Goal: Information Seeking & Learning: Learn about a topic

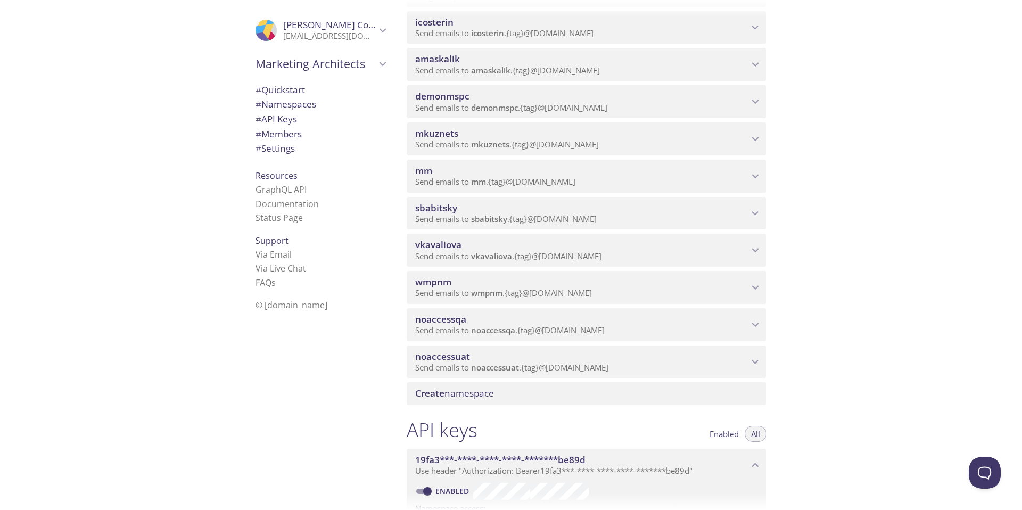
scroll to position [196, 0]
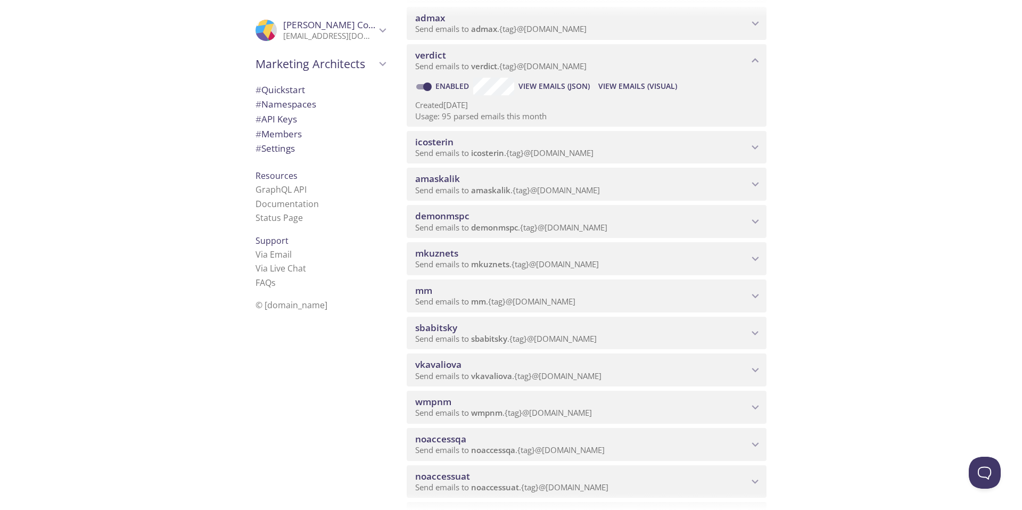
click at [637, 89] on span "View Emails (Visual)" at bounding box center [637, 86] width 79 height 13
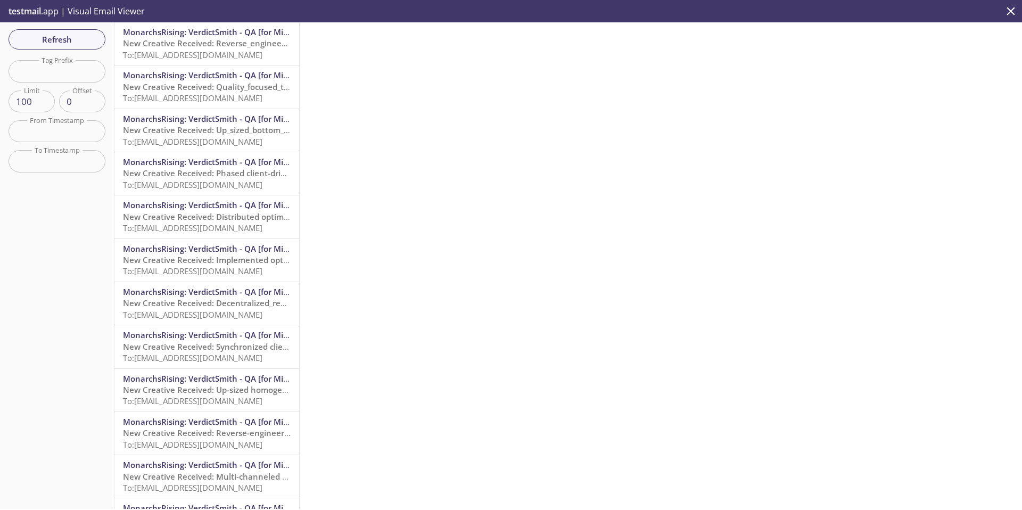
click at [194, 50] on span "To: [EMAIL_ADDRESS][DOMAIN_NAME]" at bounding box center [192, 55] width 139 height 11
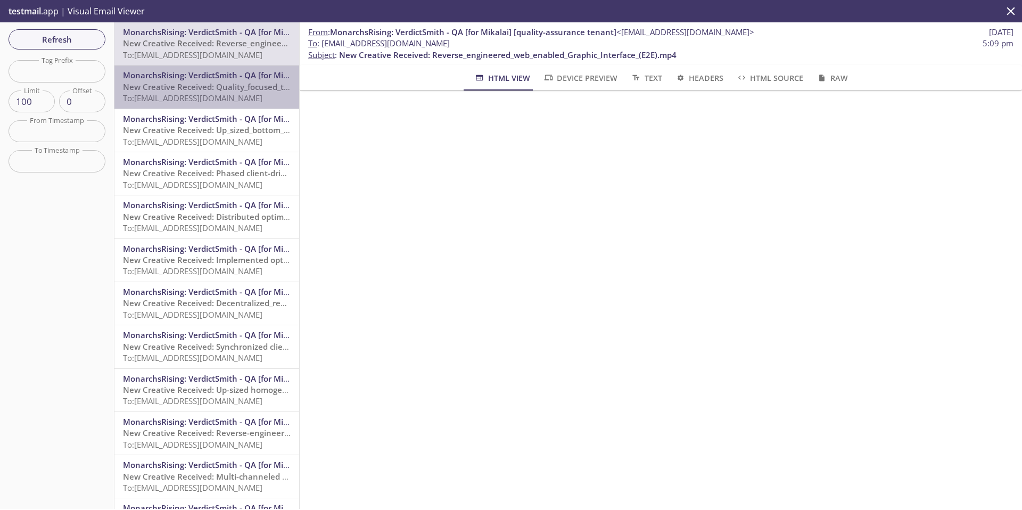
click at [224, 79] on span "MonarchsRising: VerdictSmith - QA [for Mikalai] [quality-assurance tenant]" at bounding box center [266, 75] width 286 height 11
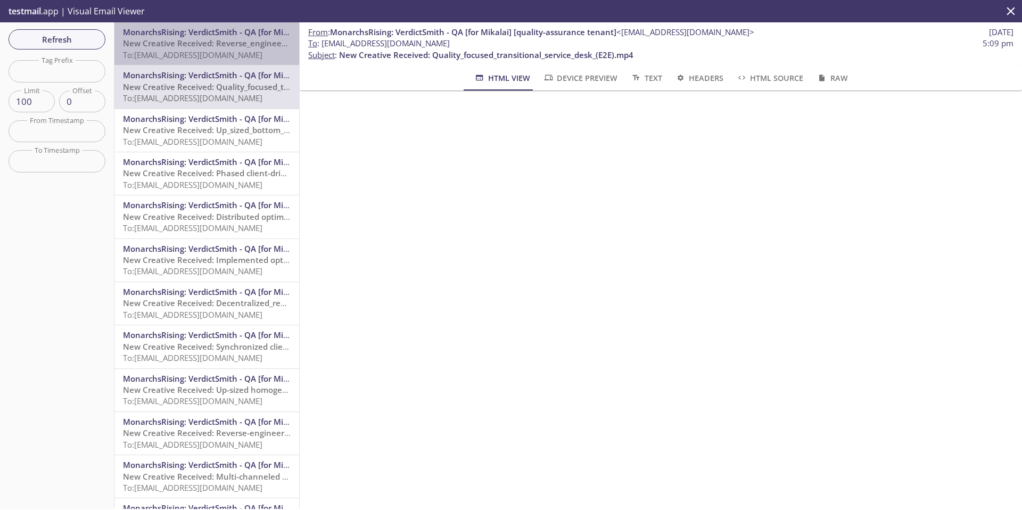
click at [223, 51] on span "To: [EMAIL_ADDRESS][DOMAIN_NAME]" at bounding box center [192, 55] width 139 height 11
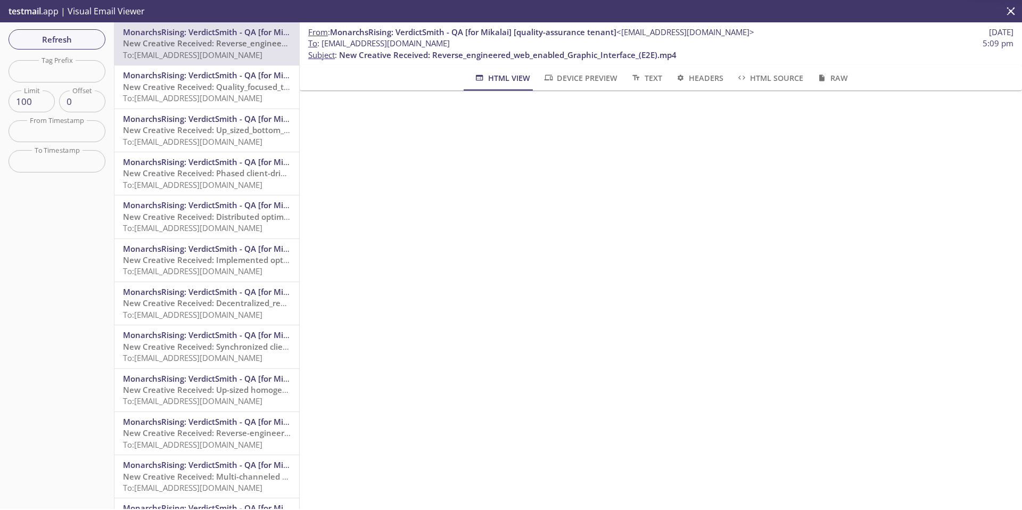
click at [216, 76] on span "MonarchsRising: VerdictSmith - QA [for Mikalai] [quality-assurance tenant]" at bounding box center [266, 75] width 286 height 11
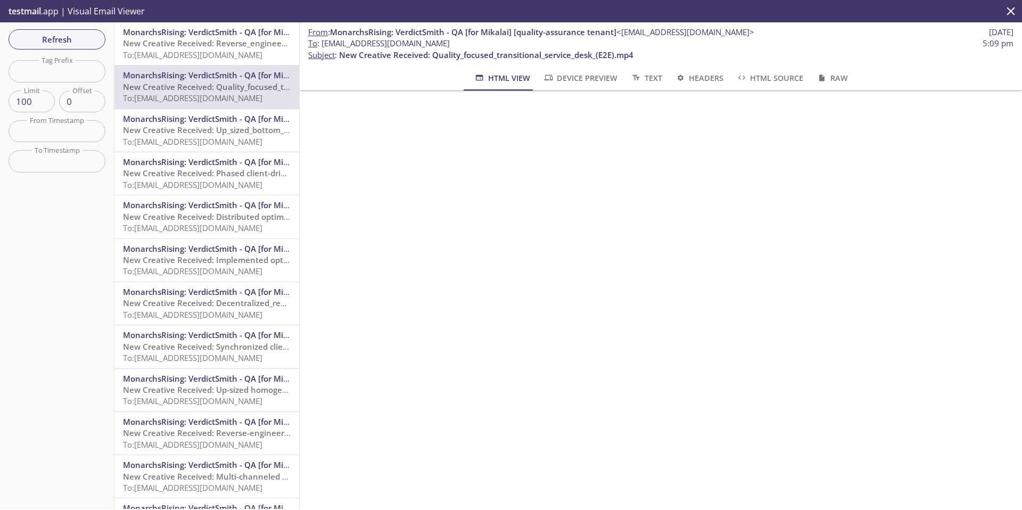
click at [216, 46] on span "New Creative Received: Reverse_engineered_web_enabled_Graphic_Interface_(E2E).m…" at bounding box center [292, 43] width 338 height 11
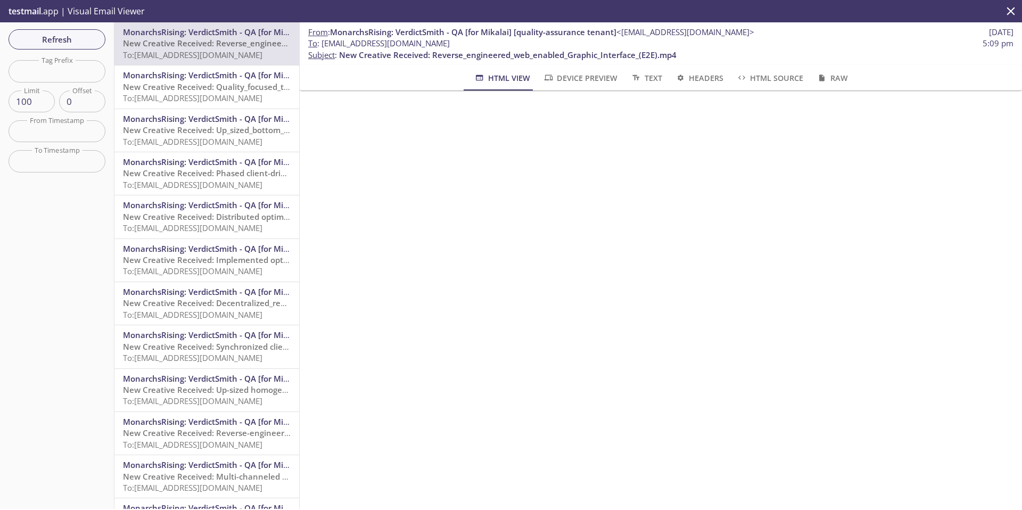
click at [204, 83] on span "New Creative Received: Quality_focused_transitional_service_desk_(E2E).mp4" at bounding box center [270, 86] width 294 height 11
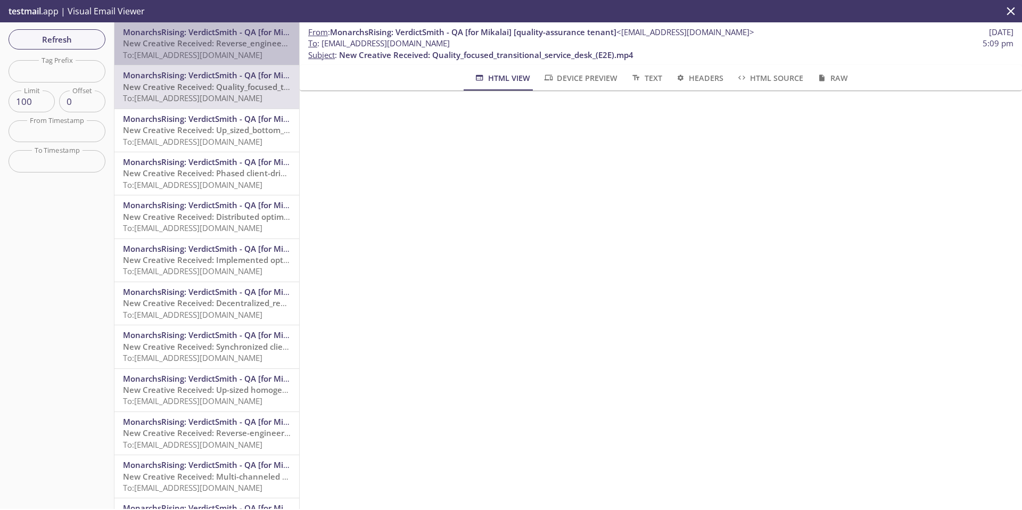
click at [212, 44] on span "New Creative Received: Reverse_engineered_web_enabled_Graphic_Interface_(E2E).m…" at bounding box center [292, 43] width 338 height 11
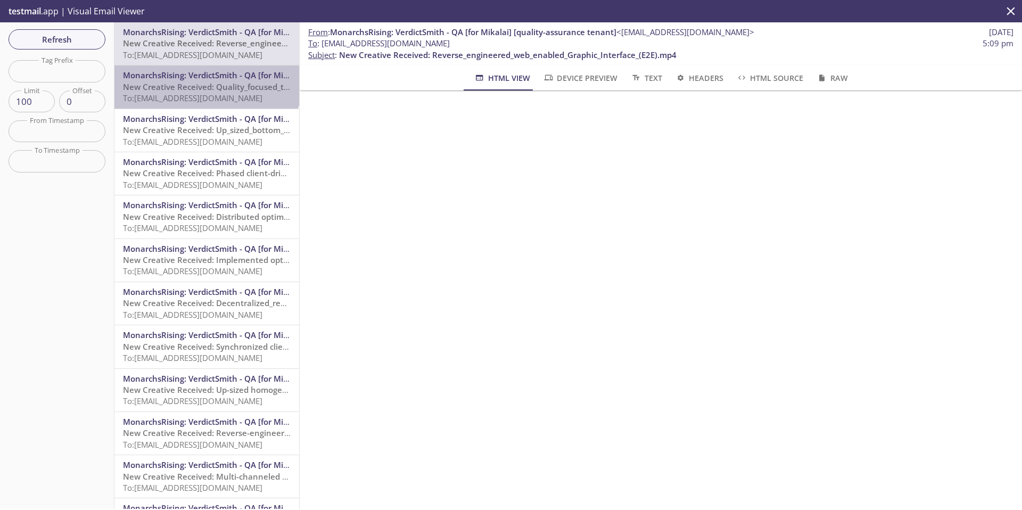
click at [206, 77] on span "MonarchsRising: VerdictSmith - QA [for Mikalai] [quality-assurance tenant]" at bounding box center [266, 75] width 286 height 11
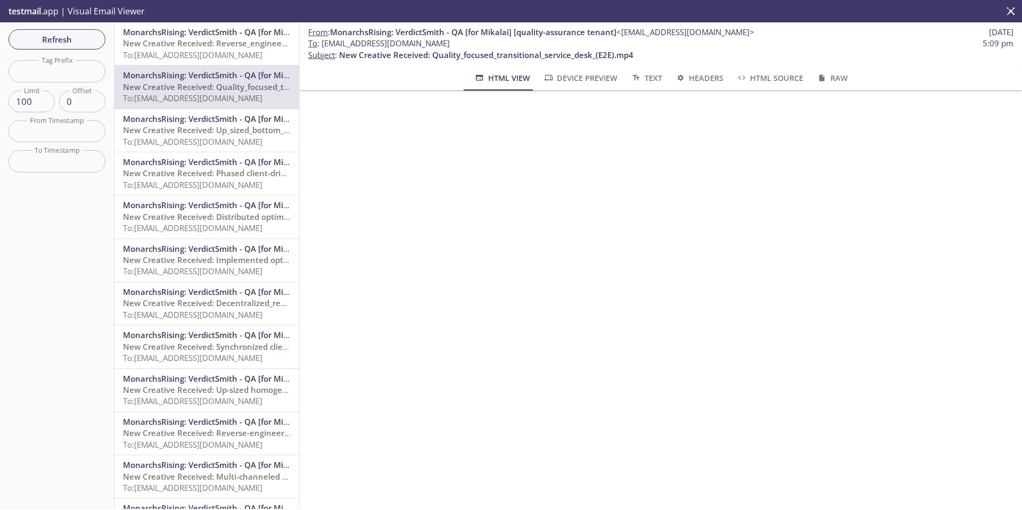
click at [211, 50] on span "To: [EMAIL_ADDRESS][DOMAIN_NAME]" at bounding box center [192, 55] width 139 height 11
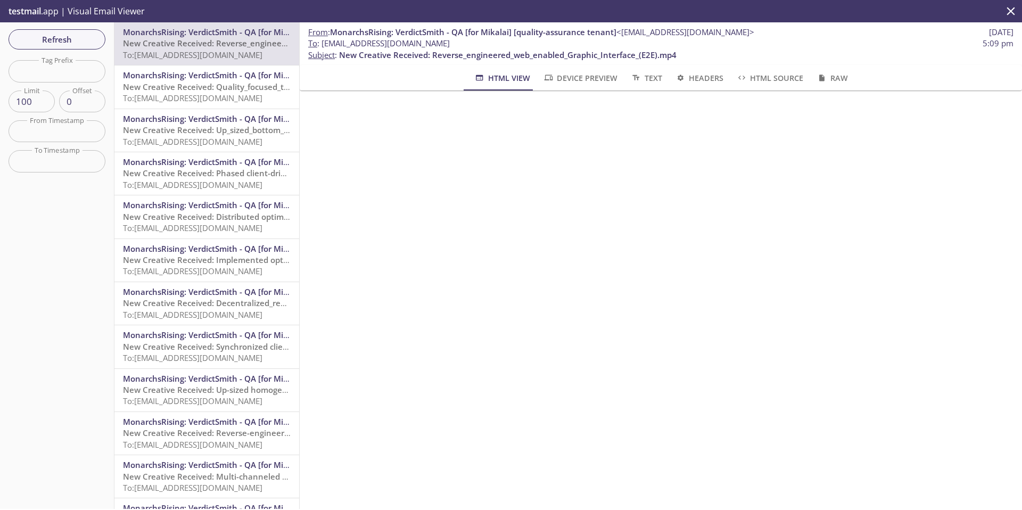
click at [210, 121] on span "MonarchsRising: VerdictSmith - QA [for Mikalai] [quality-assurance tenant]" at bounding box center [266, 118] width 286 height 11
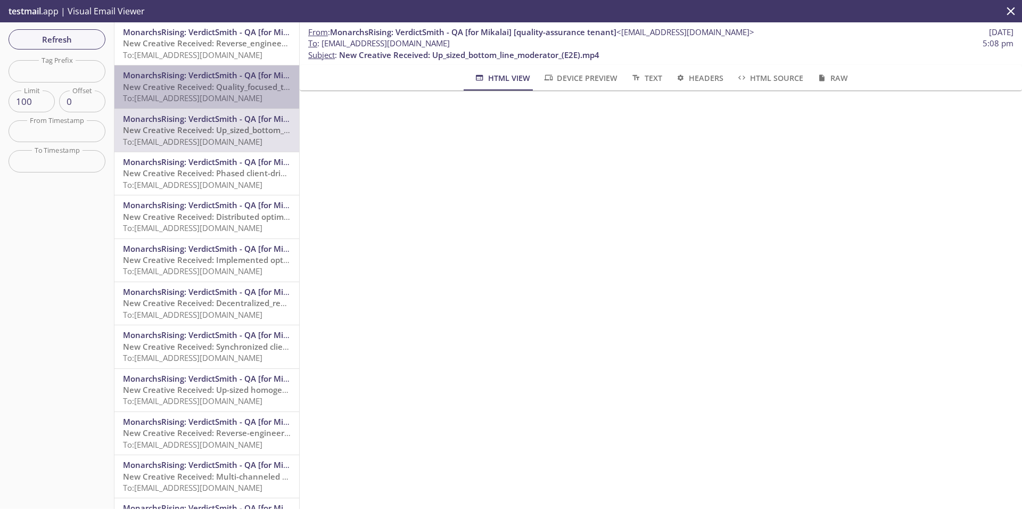
click at [213, 93] on span "To: [EMAIL_ADDRESS][DOMAIN_NAME]" at bounding box center [192, 98] width 139 height 11
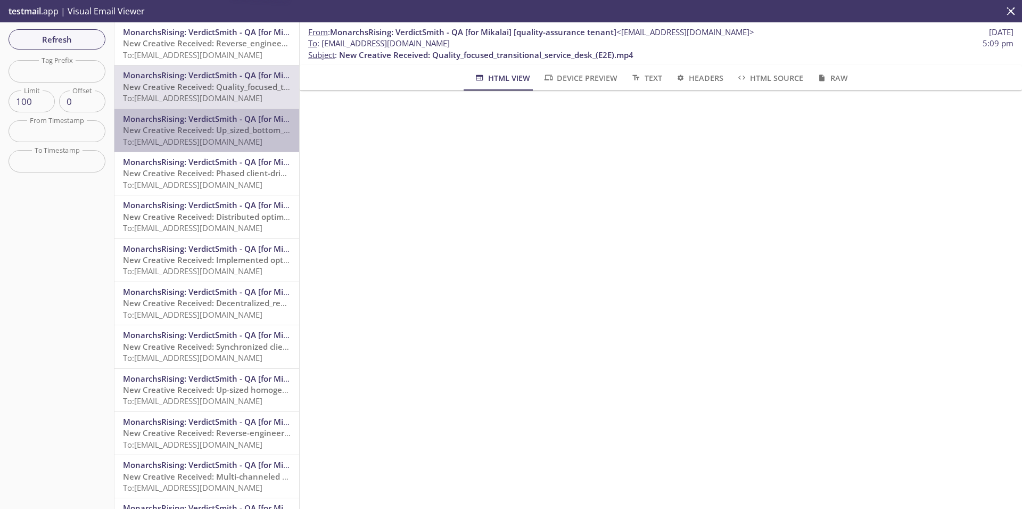
click at [210, 112] on div "MonarchsRising: VerdictSmith - QA [for Mikalai] [quality-assurance tenant] <[EM…" at bounding box center [206, 130] width 185 height 43
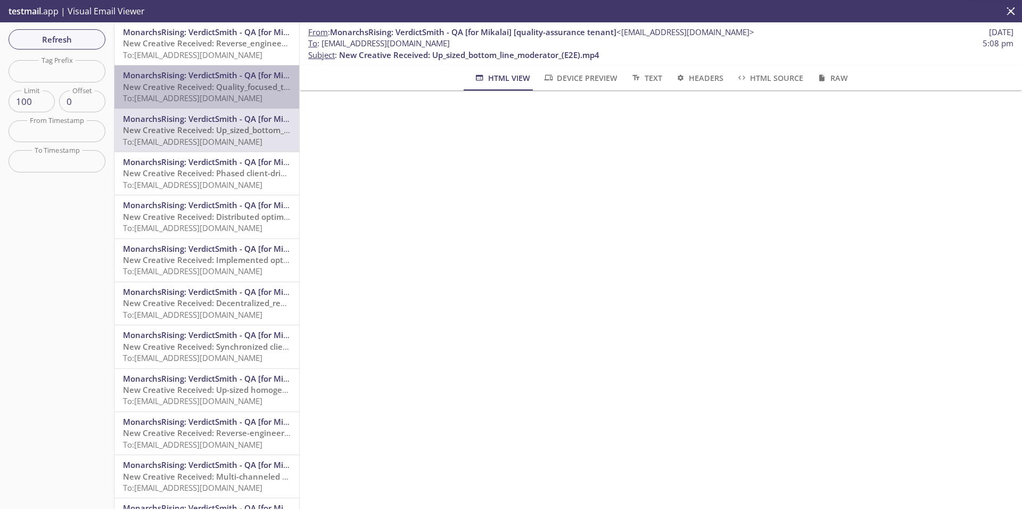
click at [215, 85] on span "New Creative Received: Quality_focused_transitional_service_desk_(E2E).mp4" at bounding box center [270, 86] width 294 height 11
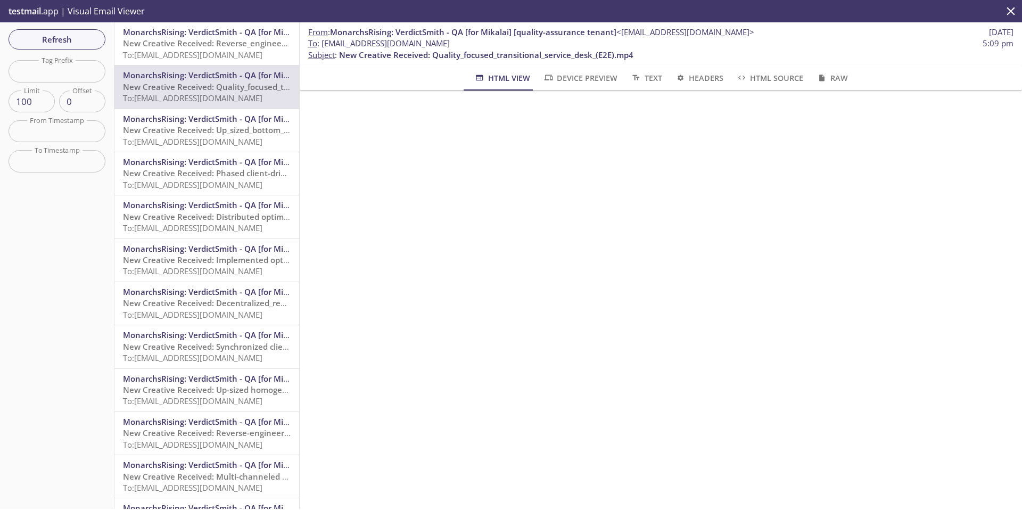
click at [187, 128] on span "New Creative Received: Up_sized_bottom_line_moderator_(E2E).mp4" at bounding box center [253, 130] width 260 height 11
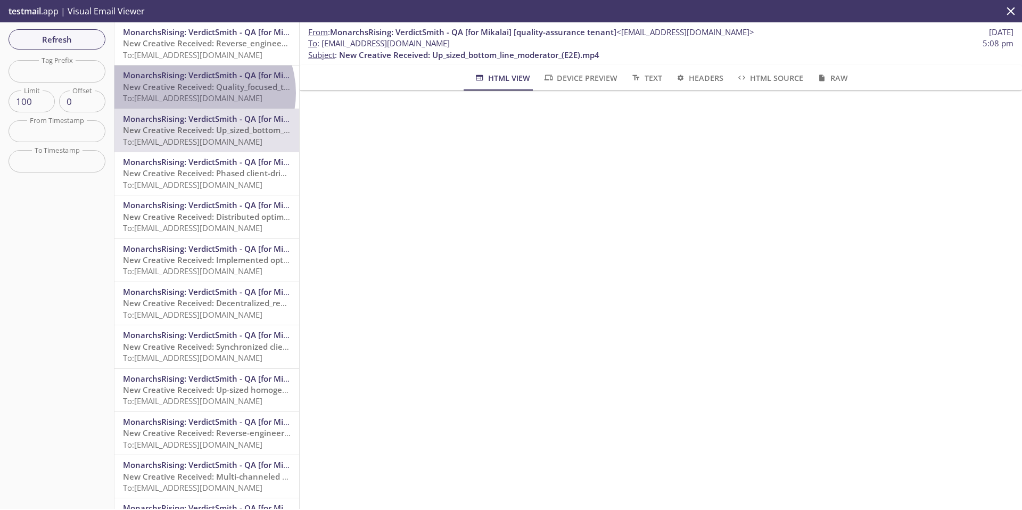
click at [199, 93] on span "To: [EMAIL_ADDRESS][DOMAIN_NAME]" at bounding box center [192, 98] width 139 height 11
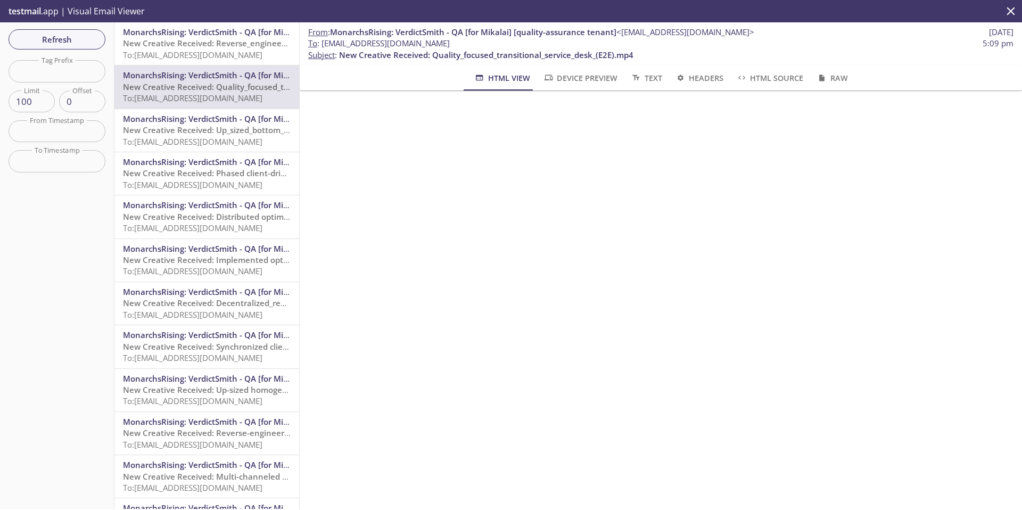
click at [192, 124] on span "MonarchsRising: VerdictSmith - QA [for Mikalai] [quality-assurance tenant]" at bounding box center [266, 118] width 286 height 11
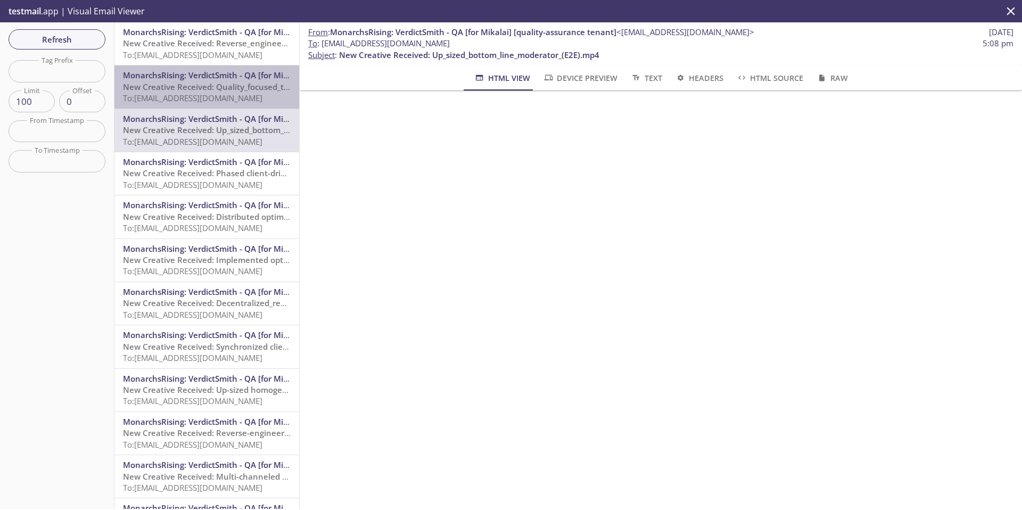
click at [207, 85] on span "New Creative Received: Quality_focused_transitional_service_desk_(E2E).mp4" at bounding box center [270, 86] width 294 height 11
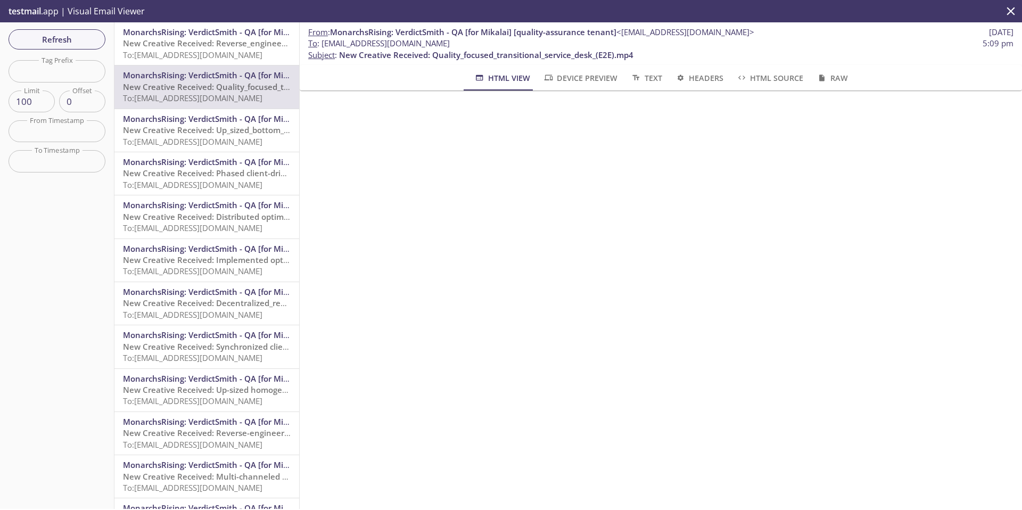
click at [207, 136] on span "To: [EMAIL_ADDRESS][DOMAIN_NAME]" at bounding box center [192, 141] width 139 height 11
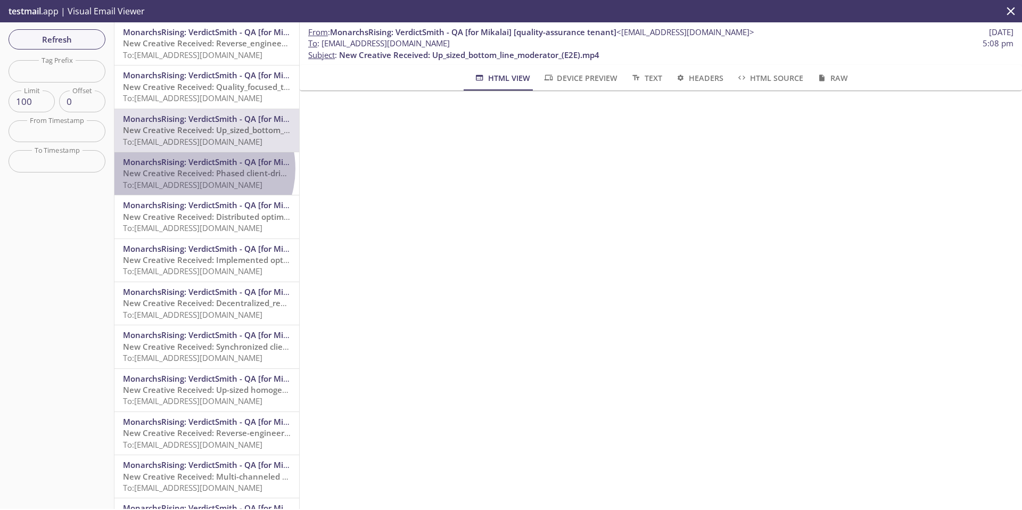
click at [198, 169] on span "New Creative Received: Phased client-driven firmware (E2E)" at bounding box center [238, 173] width 230 height 11
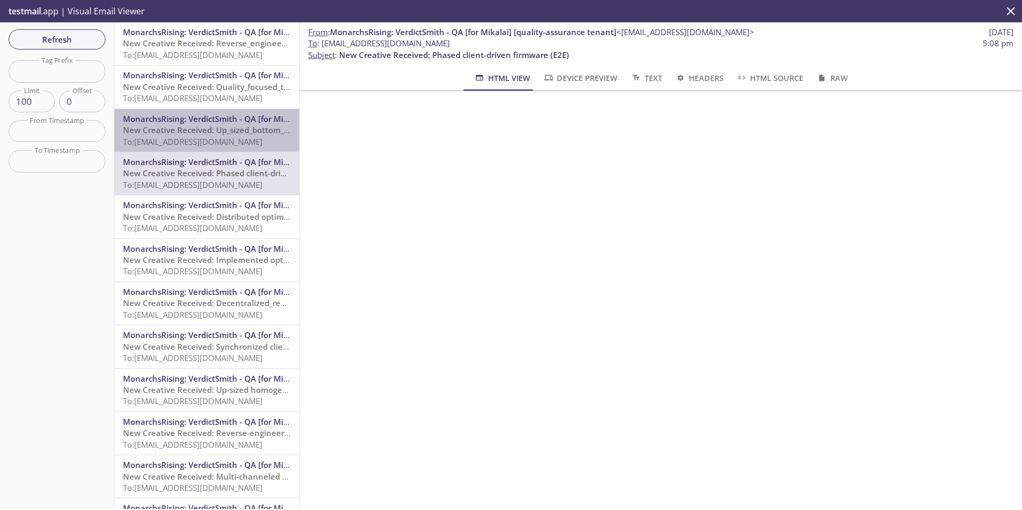
click at [213, 132] on span "New Creative Received: Up_sized_bottom_line_moderator_(E2E).mp4" at bounding box center [253, 130] width 260 height 11
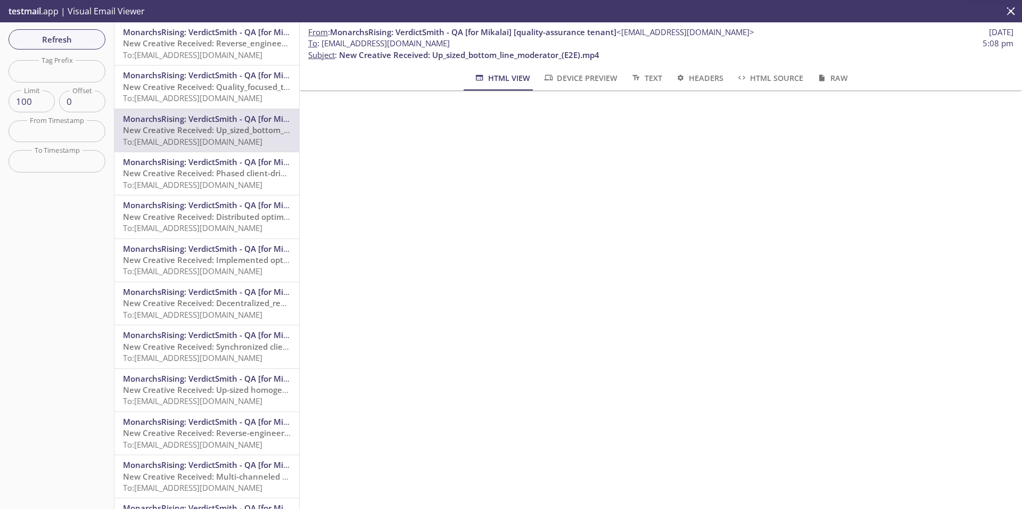
click at [207, 172] on span "New Creative Received: Phased client-driven firmware (E2E)" at bounding box center [238, 173] width 230 height 11
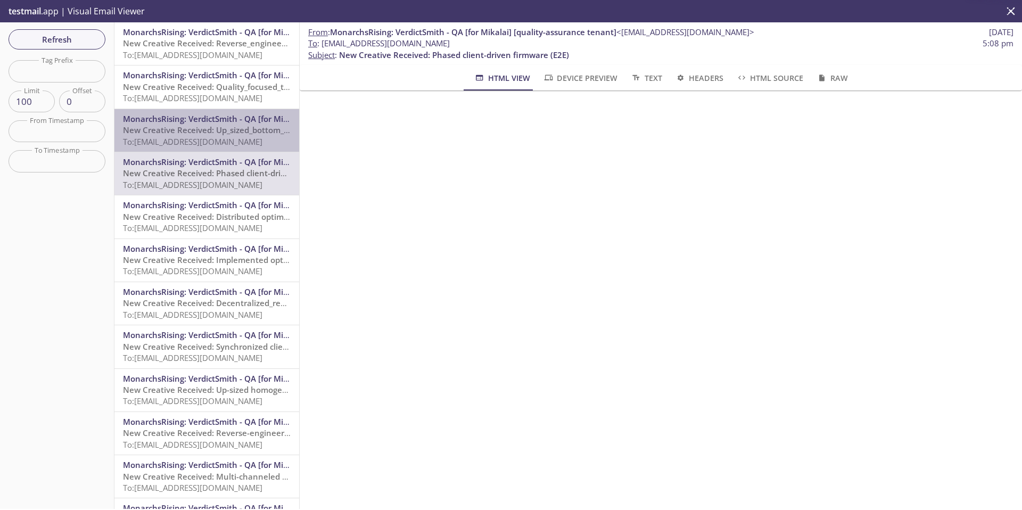
click at [211, 133] on span "New Creative Received: Up_sized_bottom_line_moderator_(E2E).mp4" at bounding box center [253, 130] width 260 height 11
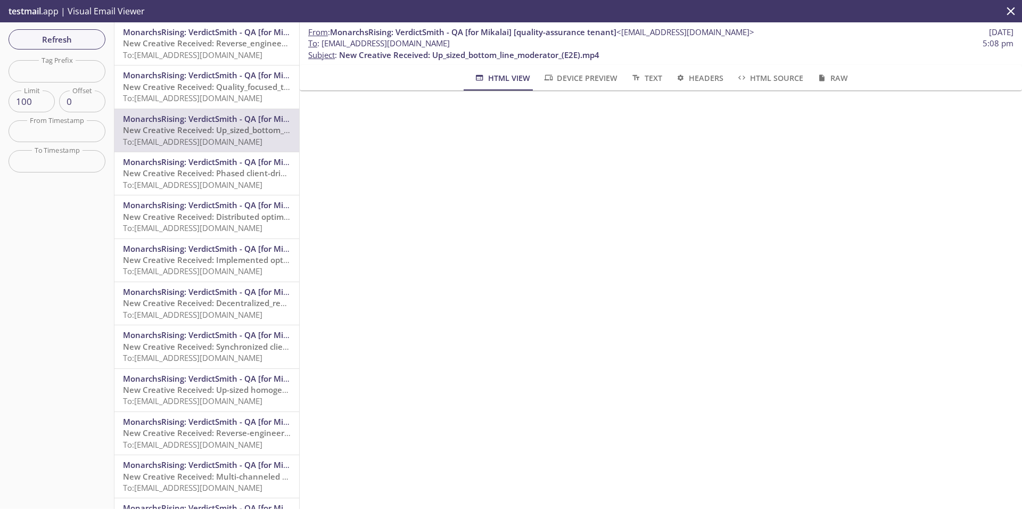
click at [201, 158] on span "MonarchsRising: VerdictSmith - QA [for Mikalai] [quality-assurance tenant]" at bounding box center [266, 162] width 286 height 11
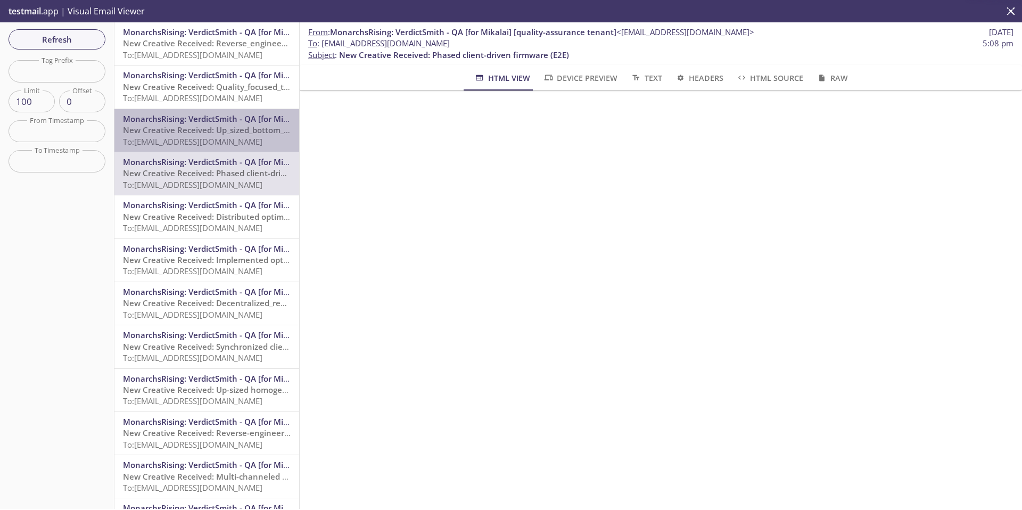
click at [211, 129] on span "New Creative Received: Up_sized_bottom_line_moderator_(E2E).mp4" at bounding box center [253, 130] width 260 height 11
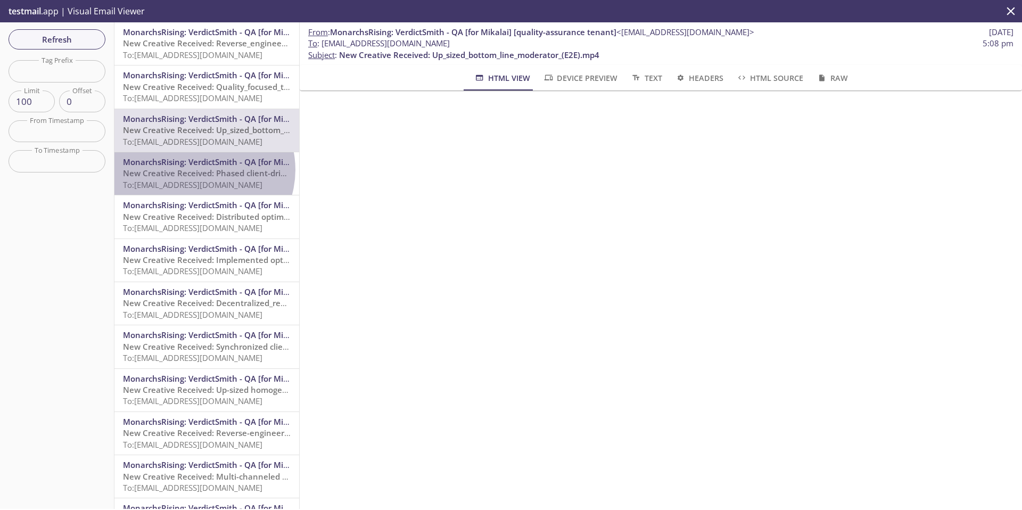
click at [202, 170] on span "New Creative Received: Phased client-driven firmware (E2E)" at bounding box center [238, 173] width 230 height 11
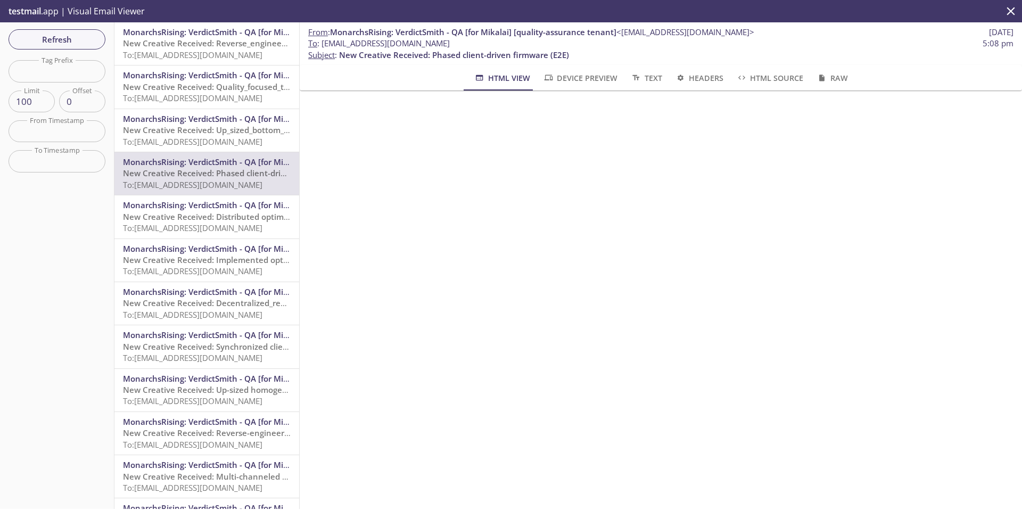
click at [201, 203] on span "MonarchsRising: VerdictSmith - QA [for Mikalai] [quality-assurance tenant]" at bounding box center [266, 205] width 286 height 11
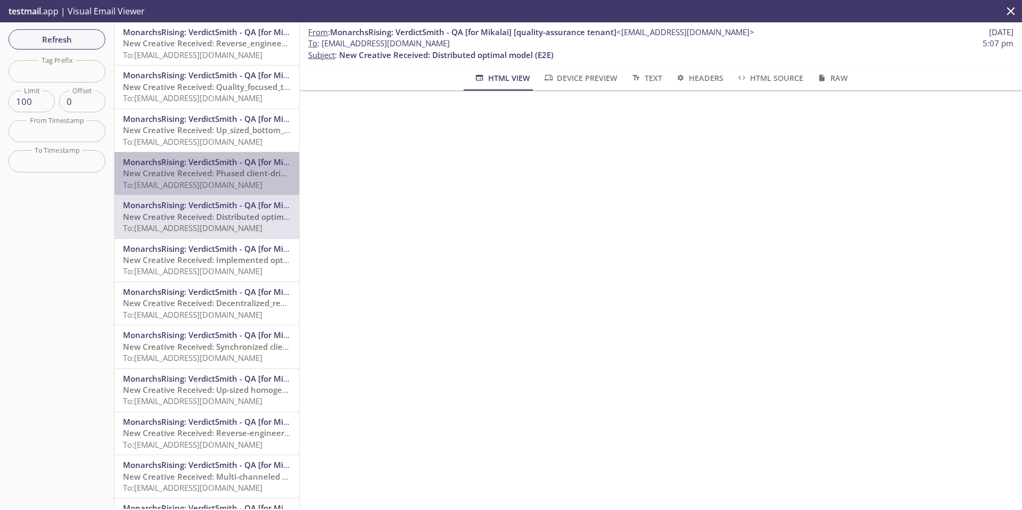
click at [209, 178] on span "New Creative Received: Phased client-driven firmware (E2E)" at bounding box center [238, 173] width 230 height 11
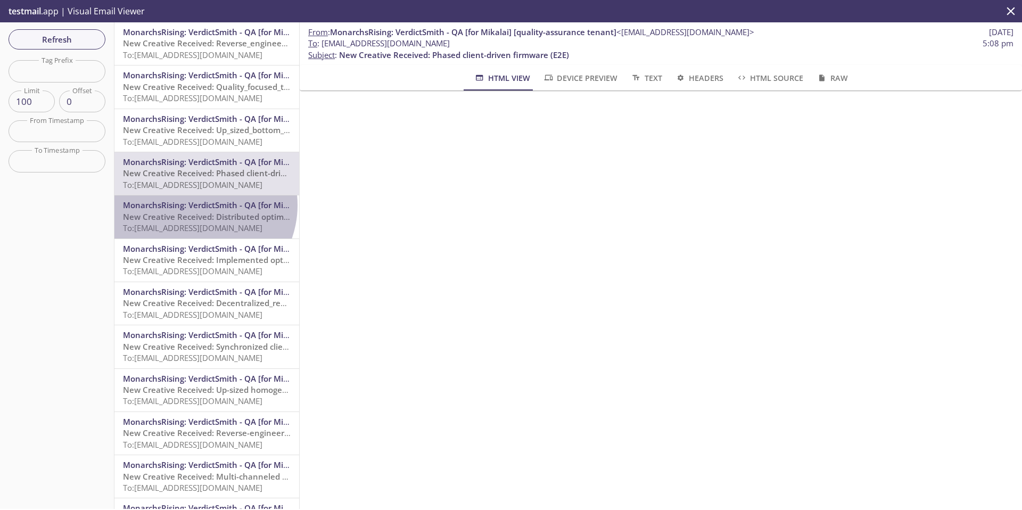
click at [196, 205] on span "MonarchsRising: VerdictSmith - QA [for Mikalai] [quality-assurance tenant]" at bounding box center [266, 205] width 286 height 11
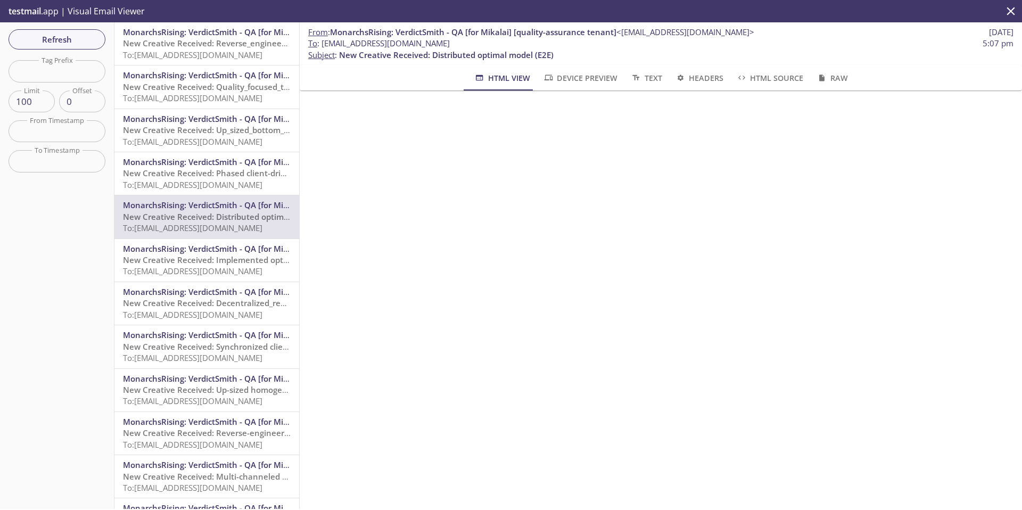
click at [564, 79] on span "Device Preview" at bounding box center [580, 77] width 75 height 13
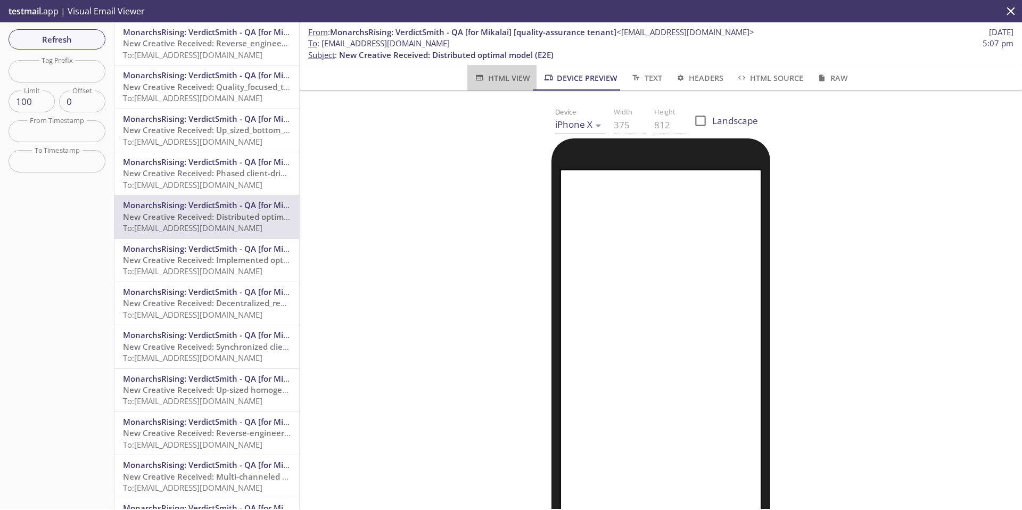
click at [500, 79] on span "HTML View" at bounding box center [502, 77] width 56 height 13
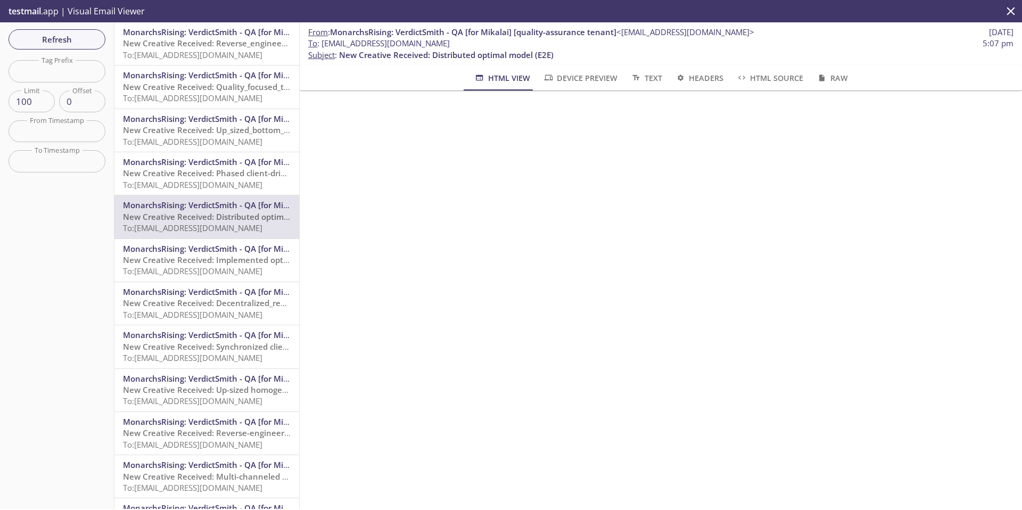
click at [601, 83] on span "Device Preview" at bounding box center [580, 77] width 75 height 13
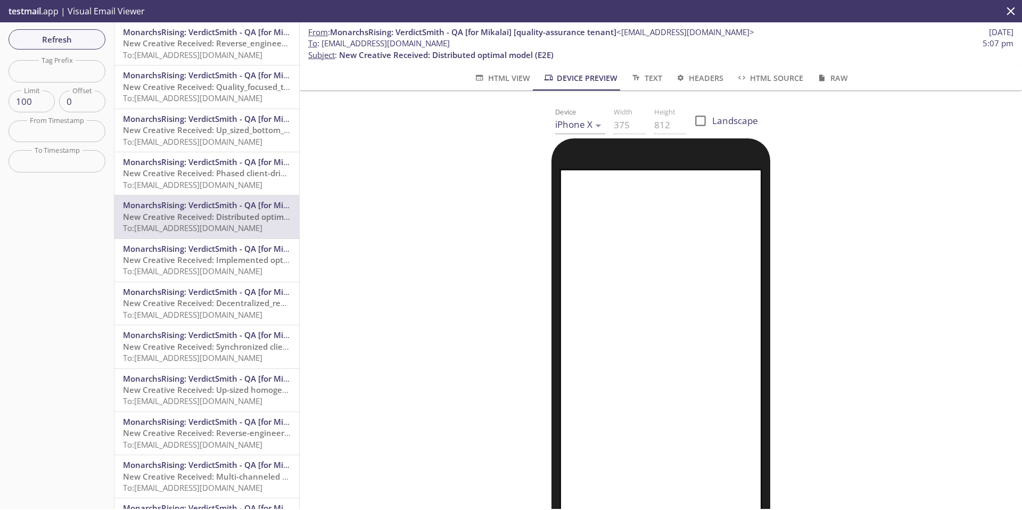
click at [645, 72] on span "Text" at bounding box center [645, 77] width 31 height 13
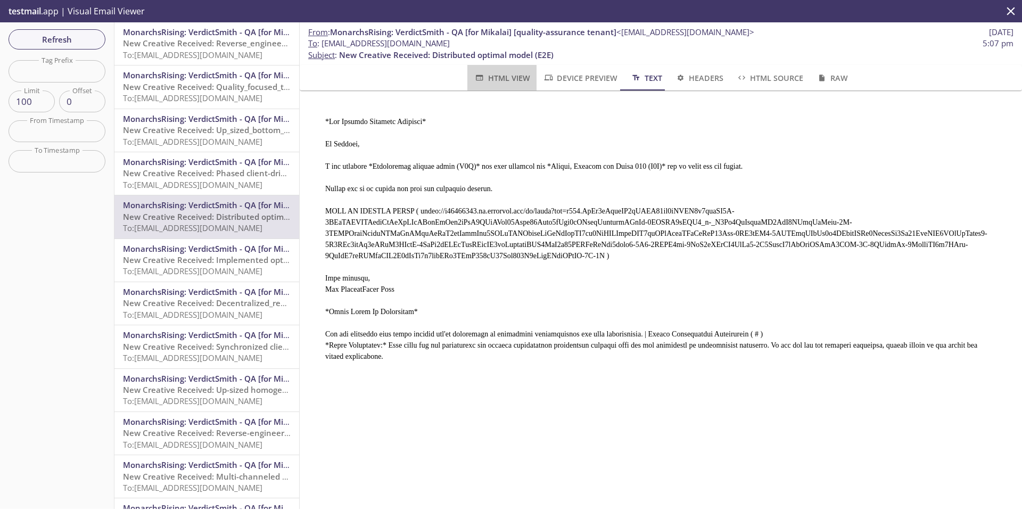
click at [516, 75] on span "HTML View" at bounding box center [502, 77] width 56 height 13
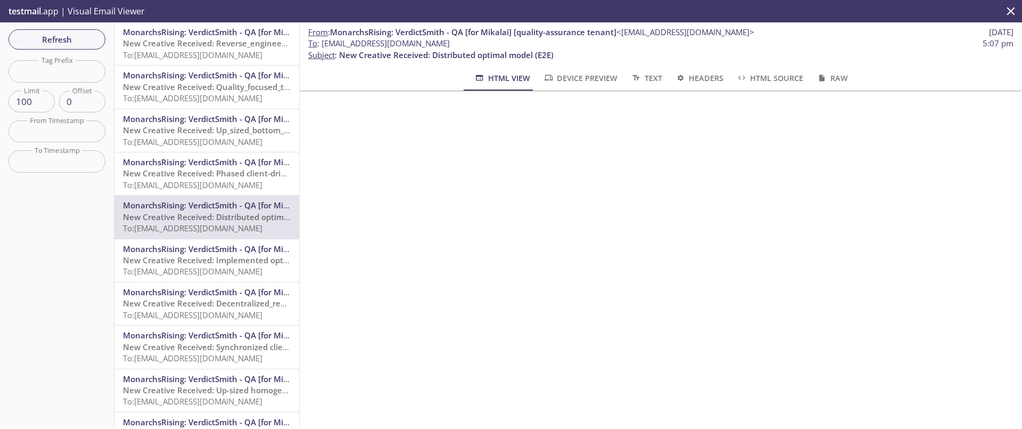
click at [215, 260] on span "New Creative Received: Implemented optimizing standardization (E2E)" at bounding box center [258, 259] width 271 height 11
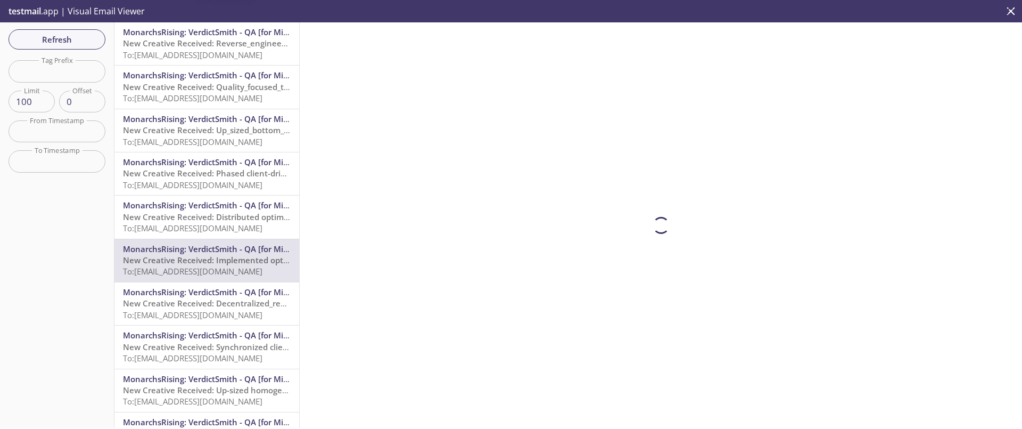
click at [213, 218] on span "New Creative Received: Distributed optimal model (E2E)" at bounding box center [230, 216] width 215 height 11
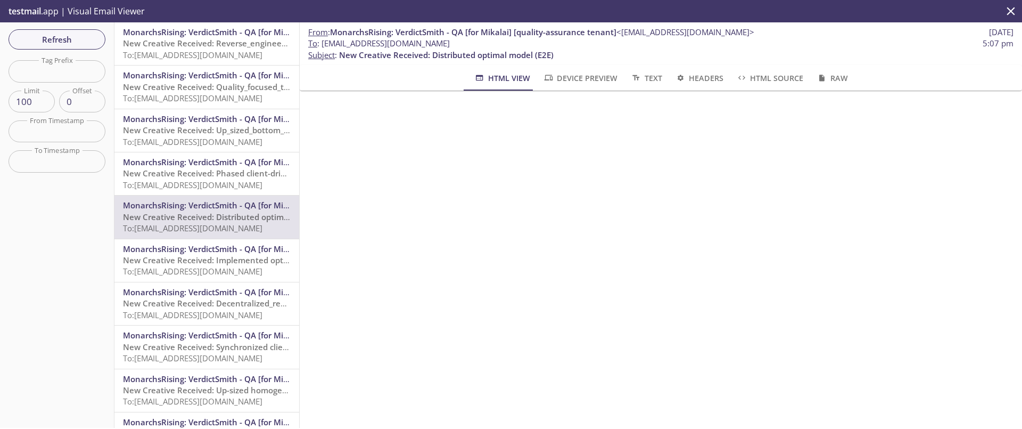
click at [254, 272] on span "To: [EMAIL_ADDRESS][DOMAIN_NAME]" at bounding box center [192, 271] width 139 height 11
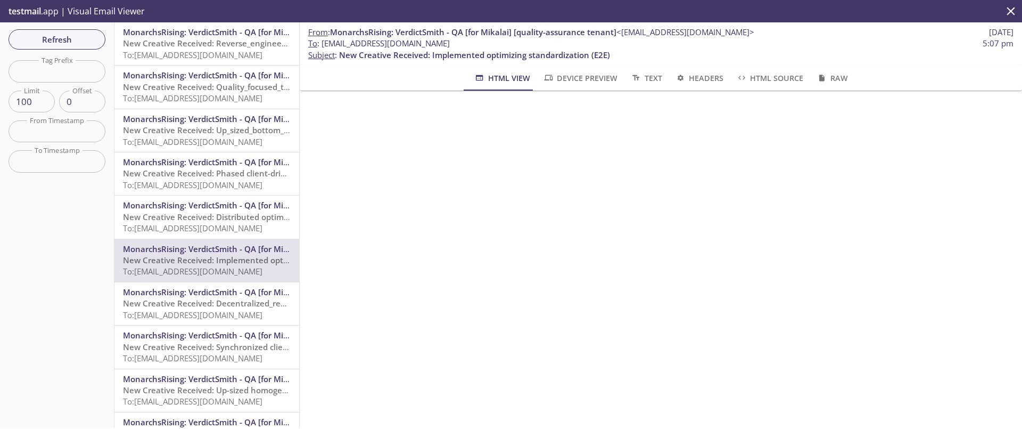
click at [237, 216] on span "New Creative Received: Distributed optimal model (E2E)" at bounding box center [230, 216] width 215 height 11
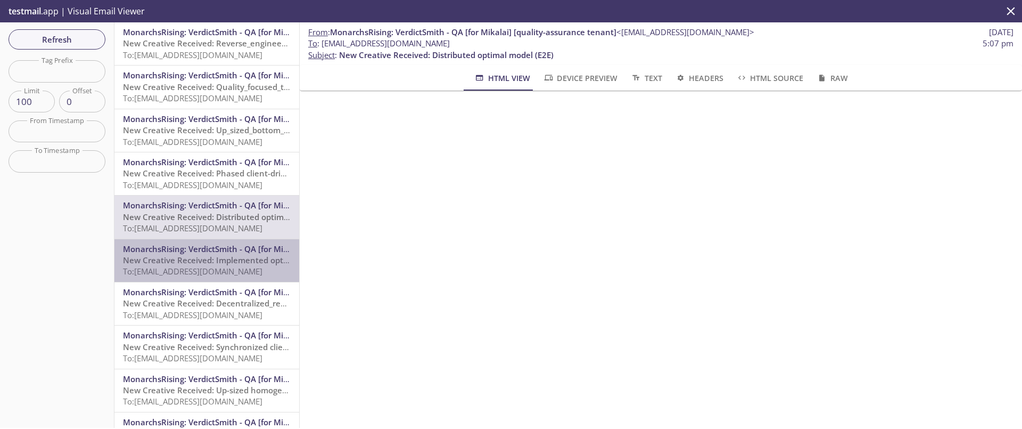
click at [236, 255] on span "New Creative Received: Implemented optimizing standardization (E2E)" at bounding box center [258, 259] width 271 height 11
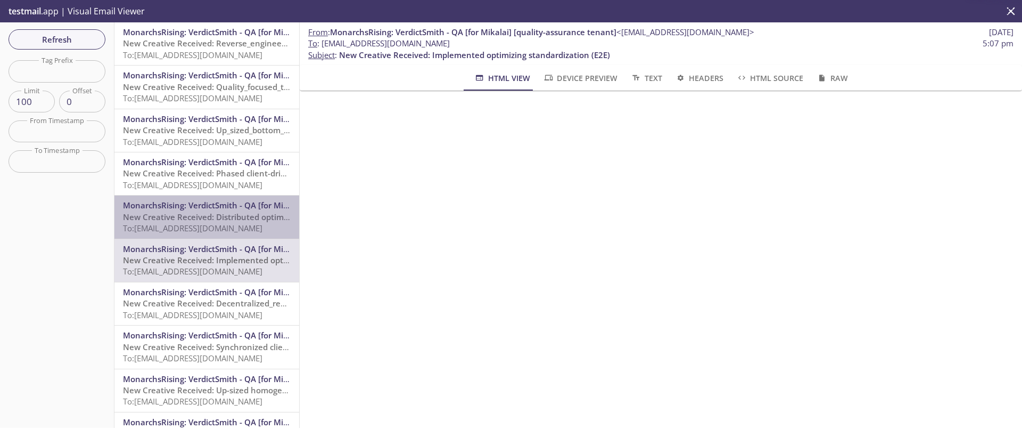
click at [227, 220] on span "New Creative Received: Distributed optimal model (E2E)" at bounding box center [230, 216] width 215 height 11
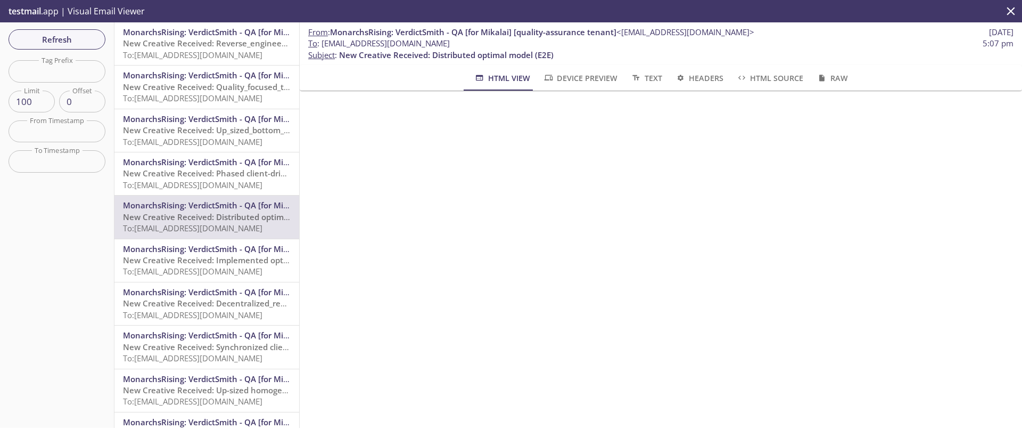
click at [241, 262] on span "New Creative Received: Implemented optimizing standardization (E2E)" at bounding box center [258, 259] width 271 height 11
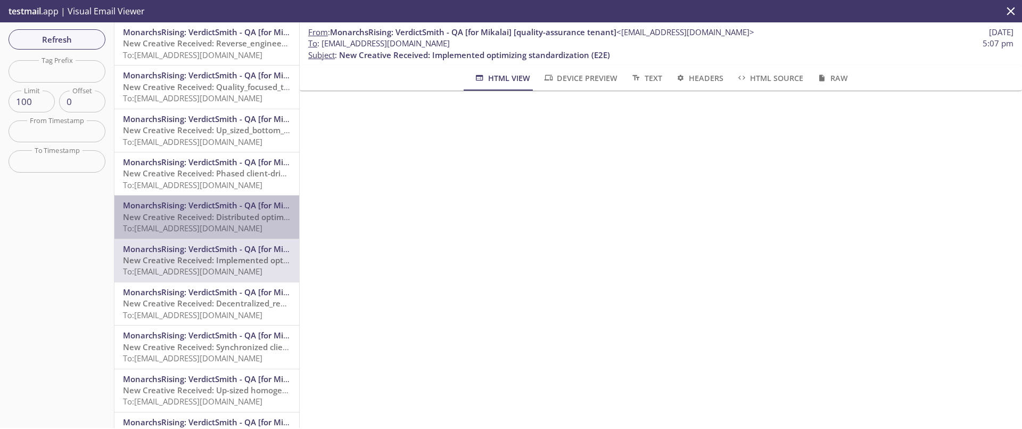
click at [233, 236] on div "MonarchsRising: VerdictSmith - QA [for Mikalai] [quality-assurance tenant] <[EM…" at bounding box center [206, 216] width 185 height 43
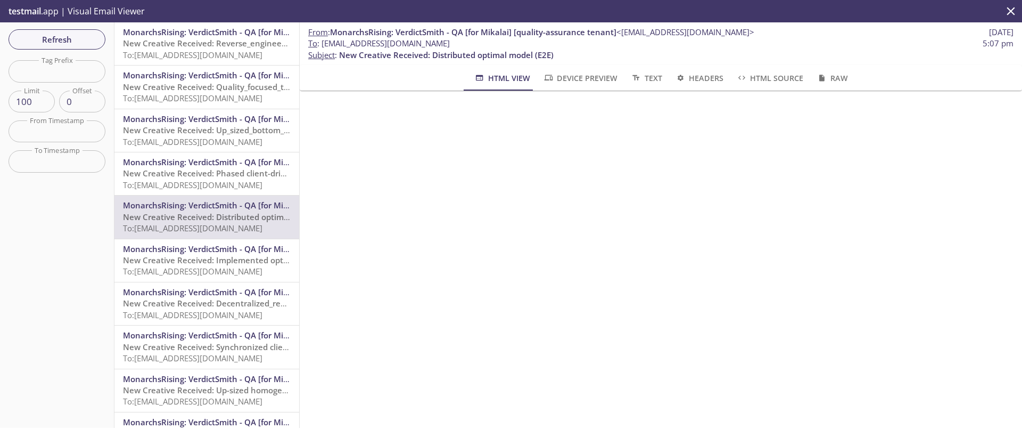
click at [833, 78] on span "Raw" at bounding box center [831, 77] width 31 height 13
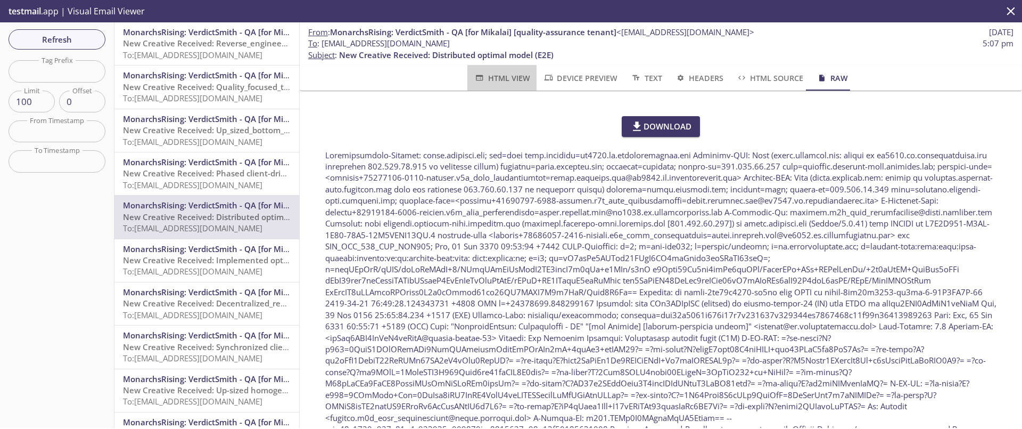
click at [510, 76] on span "HTML View" at bounding box center [502, 77] width 56 height 13
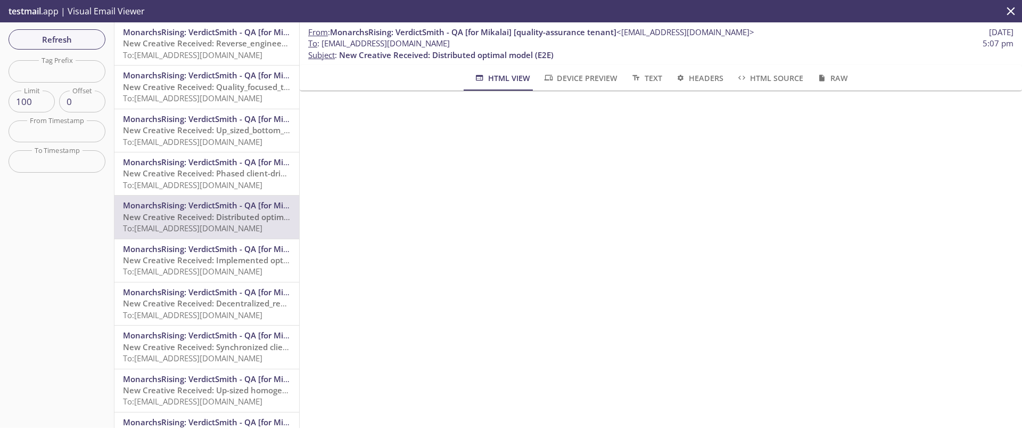
click at [705, 76] on span "Headers" at bounding box center [699, 77] width 48 height 13
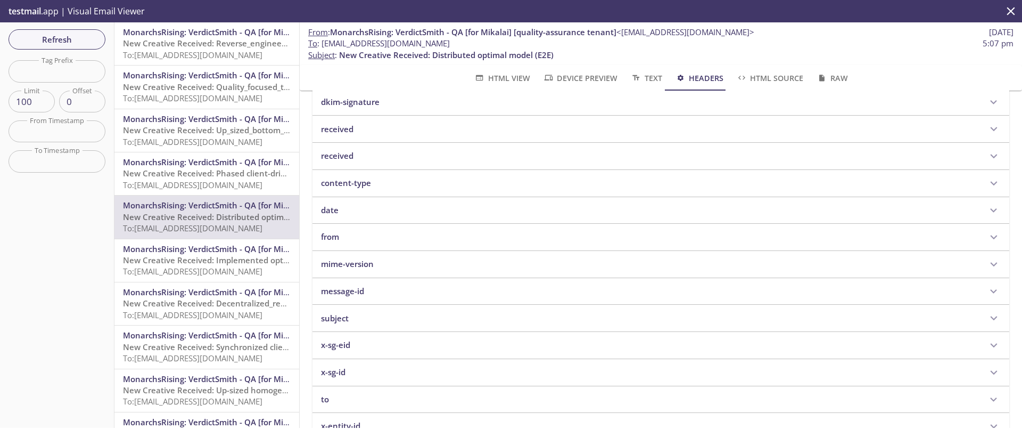
scroll to position [223, 0]
click at [644, 77] on span "Text" at bounding box center [645, 77] width 31 height 13
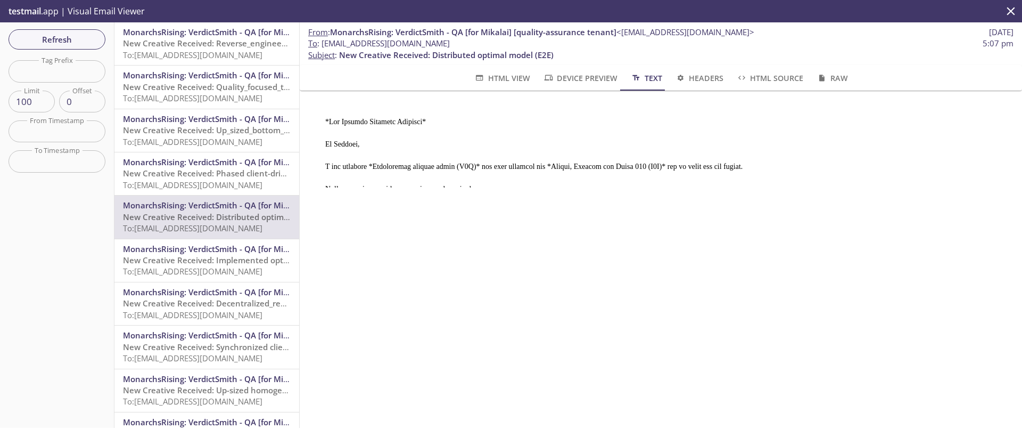
scroll to position [0, 0]
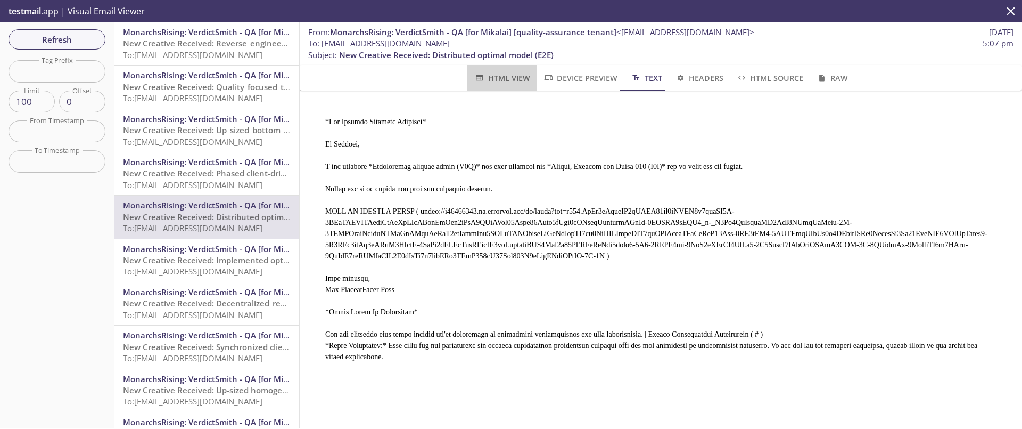
click at [503, 80] on span "HTML View" at bounding box center [502, 77] width 56 height 13
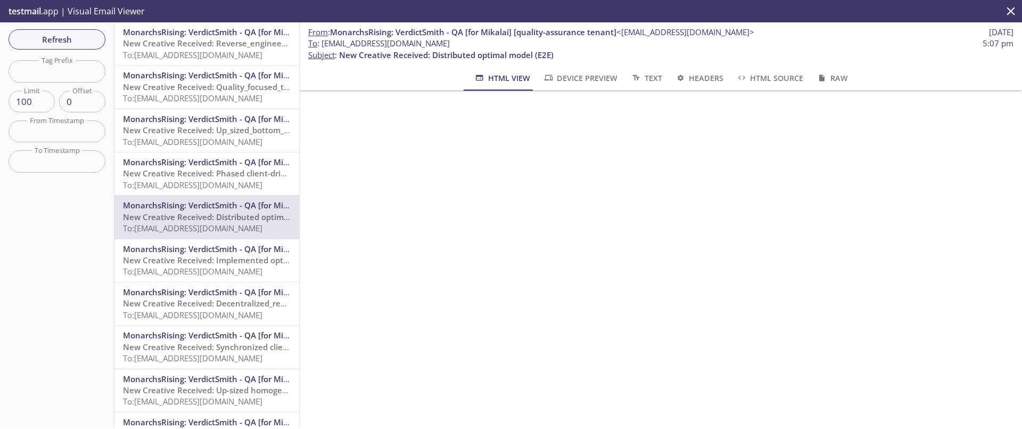
scroll to position [67, 0]
